Goal: Contribute content

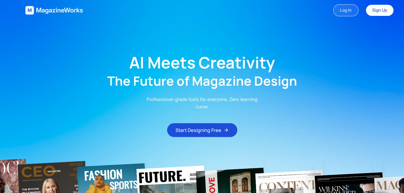
click at [342, 12] on link "Log In" at bounding box center [345, 10] width 25 height 12
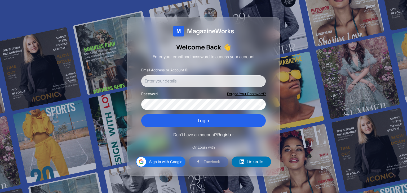
click at [210, 83] on input "Email Address or Account ID" at bounding box center [203, 81] width 124 height 12
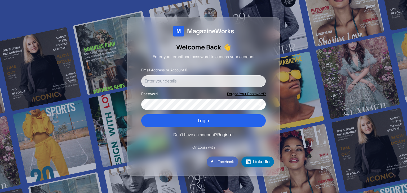
type input "[EMAIL_ADDRESS][DOMAIN_NAME]"
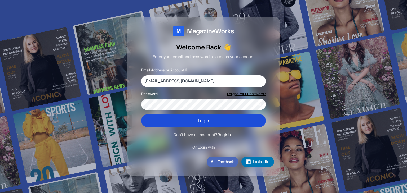
click at [184, 120] on button "Login" at bounding box center [203, 120] width 124 height 13
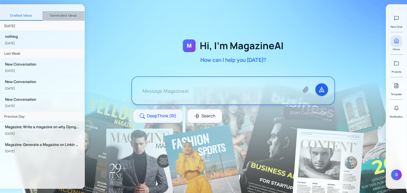
click at [64, 14] on button "Generated Ideas" at bounding box center [63, 16] width 42 height 10
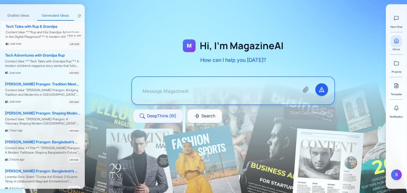
click at [46, 32] on div "Content Idea: **"Rup and His Grandpa: Adventures in the Digital Playground"** A…" at bounding box center [43, 34] width 75 height 9
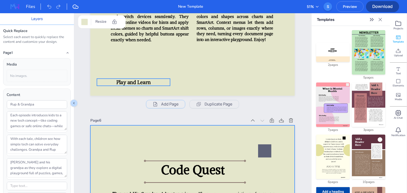
scroll to position [1378, 0]
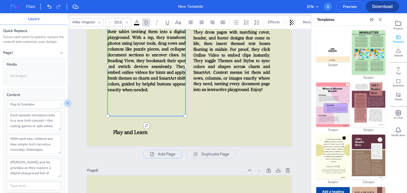
click at [178, 68] on span "While walking with chocolates in hand, Rup and his grandpa receive a ping from …" at bounding box center [147, 54] width 78 height 75
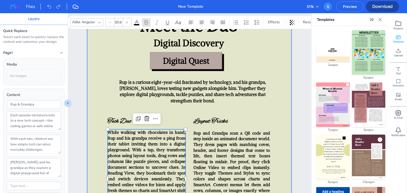
scroll to position [1361, 0]
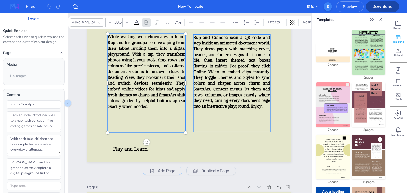
click at [232, 155] on div "Rup and Grandpa scan a QR code and step inside an animated document world. They…" at bounding box center [231, 95] width 77 height 123
type input "30.2"
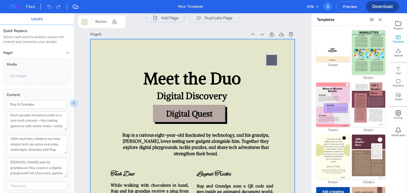
scroll to position [1197, 0]
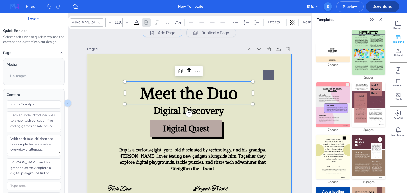
click at [238, 54] on div "Meet the Duo Digital Discovery Digital Quest Rup is a curious eight-year-old fa…" at bounding box center [189, 54] width 204 height 0
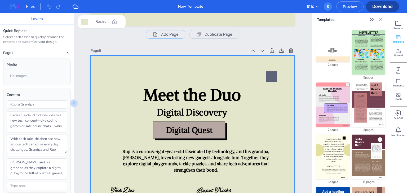
scroll to position [1180, 0]
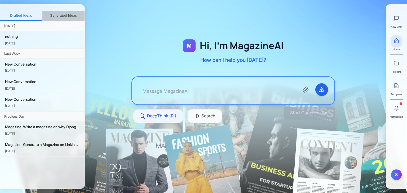
click at [53, 16] on button "Generated Ideas" at bounding box center [63, 16] width 42 height 10
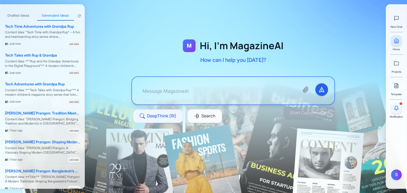
click at [395, 107] on icon at bounding box center [395, 108] width 5 height 5
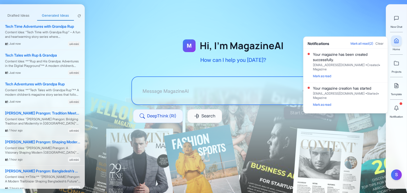
click at [359, 62] on div "Your magazine has been created successfully." at bounding box center [348, 57] width 70 height 11
click at [344, 62] on div "Your magazine has been created successfully." at bounding box center [348, 57] width 70 height 11
click at [333, 62] on div "Your magazine has been created successfully." at bounding box center [348, 57] width 70 height 11
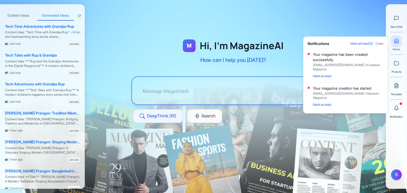
click at [362, 76] on div "Your magazine has been created successfully. user123@example.com • Created • Ma…" at bounding box center [348, 66] width 70 height 28
click at [363, 62] on div "Your magazine has been created successfully." at bounding box center [348, 57] width 70 height 11
click at [357, 62] on div "Your magazine has been created successfully." at bounding box center [348, 57] width 70 height 11
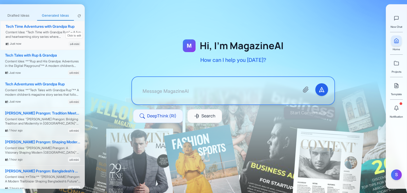
click at [44, 29] on div "Tech Time Adventures with Grandpa Rup Content Idea: "Tech Time with Grandpa Rup…" at bounding box center [43, 35] width 84 height 29
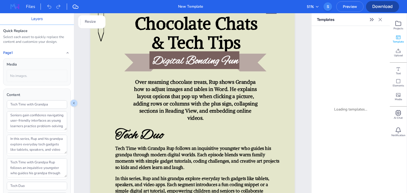
scroll to position [32, 0]
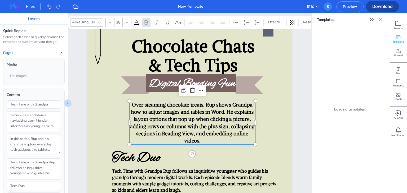
click at [235, 113] on span "Over steaming chocolate treats, Rup shows Grandpa how to adjust images and tabl…" at bounding box center [192, 122] width 124 height 43
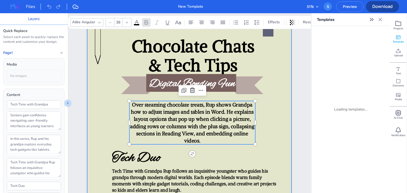
click at [270, 122] on div at bounding box center [189, 148] width 204 height 272
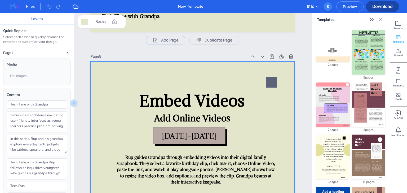
scroll to position [1173, 0]
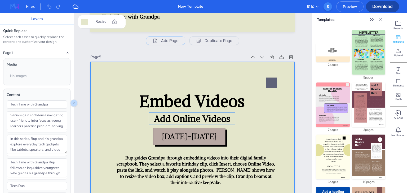
click at [176, 62] on div "Embed Videos Add Online Videos 1558-1603 Rup guides Grandpa through embedding v…" at bounding box center [192, 62] width 204 height 0
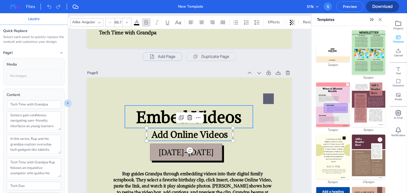
type input "119.1"
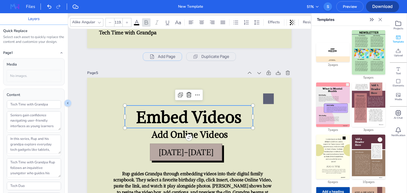
click at [184, 107] on span "Embed Videos" at bounding box center [188, 117] width 105 height 20
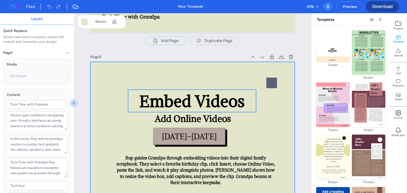
scroll to position [1224, 0]
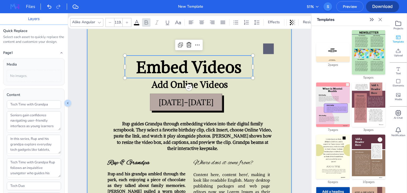
click at [200, 49] on div "Embed Videos Add Online Videos 1558-1603 Rup guides Grandpa through embedding v…" at bounding box center [189, 164] width 204 height 272
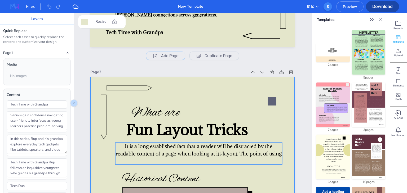
scroll to position [314, 0]
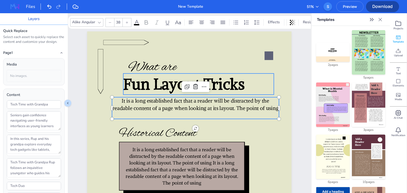
click at [207, 32] on div "Tech Time with Grandpa What are Fun Layout Tricks It is a long established fact…" at bounding box center [189, 32] width 204 height 0
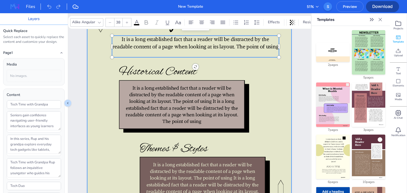
scroll to position [417, 0]
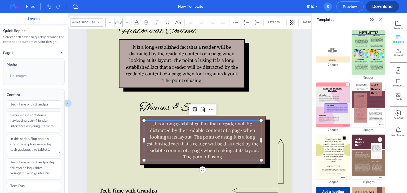
click at [199, 136] on span "It is a long established fact that a reader will be distracted by the readable …" at bounding box center [202, 140] width 112 height 39
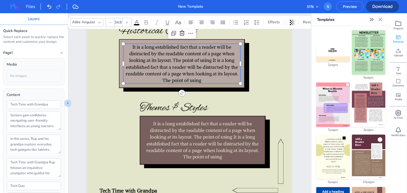
click at [182, 47] on p "It is a long established fact that a reader will be distracted by the readable …" at bounding box center [181, 64] width 117 height 40
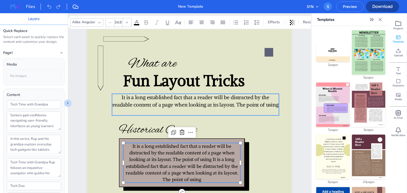
scroll to position [300, 0]
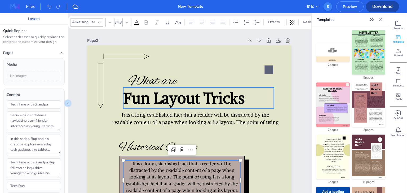
type input "111.1"
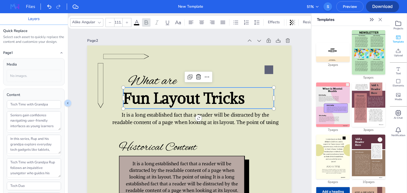
click at [197, 98] on span "Fun Layout Tricks" at bounding box center [183, 98] width 121 height 19
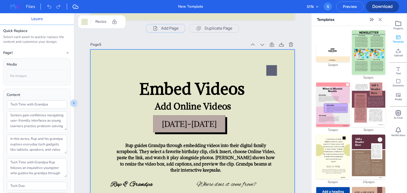
scroll to position [1227, 0]
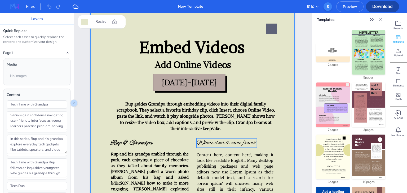
click at [221, 8] on div "Embed Videos Add Online Videos 1558-1603 Rup guides Grandpa through embedding v…" at bounding box center [192, 8] width 204 height 0
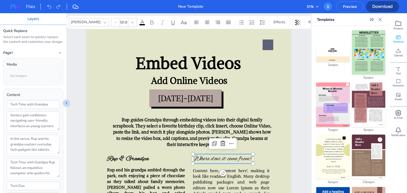
click at [205, 162] on p "Where does it come from?" at bounding box center [223, 159] width 60 height 10
click at [208, 160] on span "Where does it come from?" at bounding box center [223, 159] width 60 height 8
copy span "Where does it come from?"
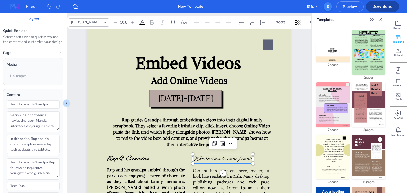
scroll to position [1197, 0]
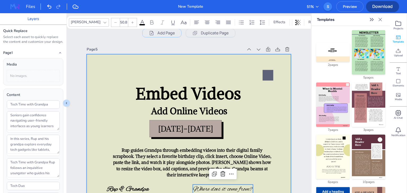
click at [243, 142] on div at bounding box center [189, 190] width 204 height 272
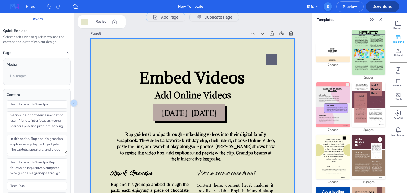
scroll to position [1296, 0]
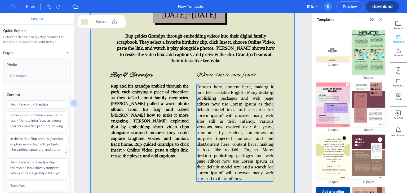
click at [244, 119] on span "Content here, content here', making it look like readable English. Many desktop…" at bounding box center [234, 132] width 77 height 97
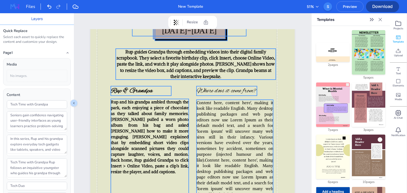
click at [244, 119] on span "Content here, content here', making it look like readable English. Many desktop…" at bounding box center [234, 148] width 77 height 97
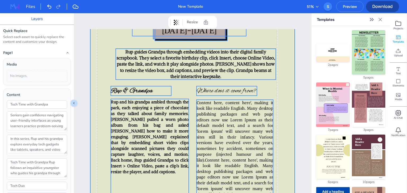
click at [292, 94] on div at bounding box center [192, 92] width 204 height 272
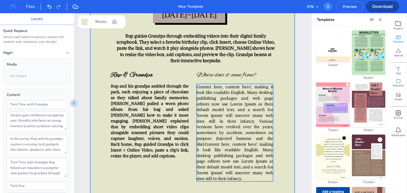
click at [251, 80] on p "Where does it come from?" at bounding box center [226, 75] width 60 height 10
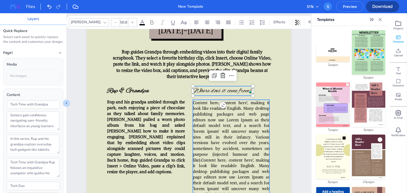
click at [238, 115] on span "Content here, content here', making it look like readable English. Many desktop…" at bounding box center [231, 148] width 77 height 97
type input "30.2"
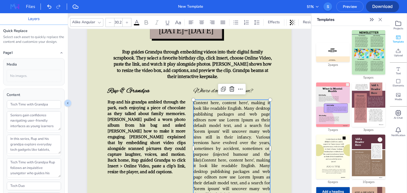
click at [238, 115] on span "Content here, content here', making it look like readable English. Many desktop…" at bounding box center [231, 148] width 77 height 97
copy span "Content here, content here', making it look like readable English. Many desktop…"
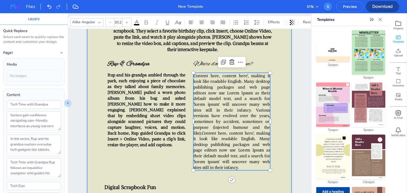
scroll to position [1322, 0]
